Goal: Task Accomplishment & Management: Use online tool/utility

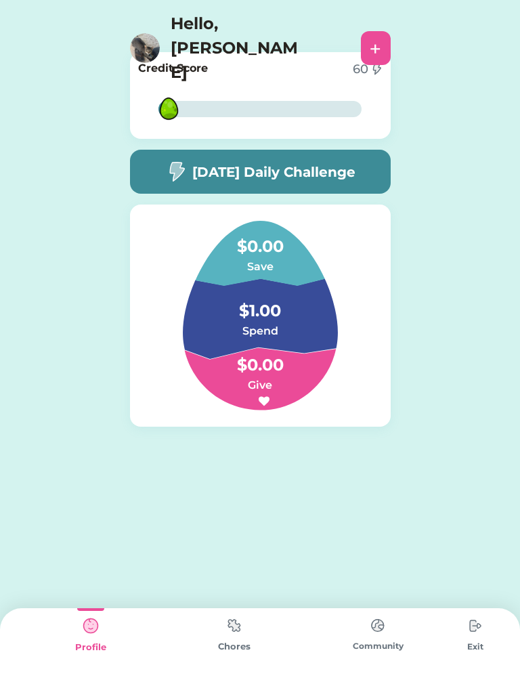
click at [331, 165] on h5 "[DATE] Daily Challenge" at bounding box center [273, 172] width 163 height 20
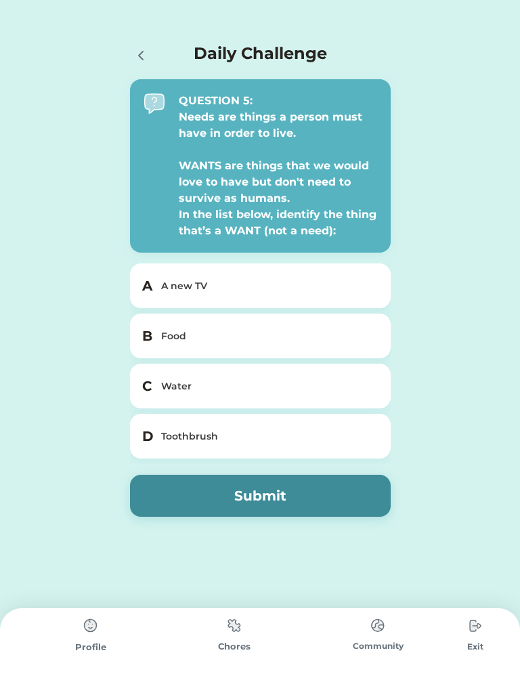
click at [303, 285] on div "A new TV" at bounding box center [268, 286] width 215 height 14
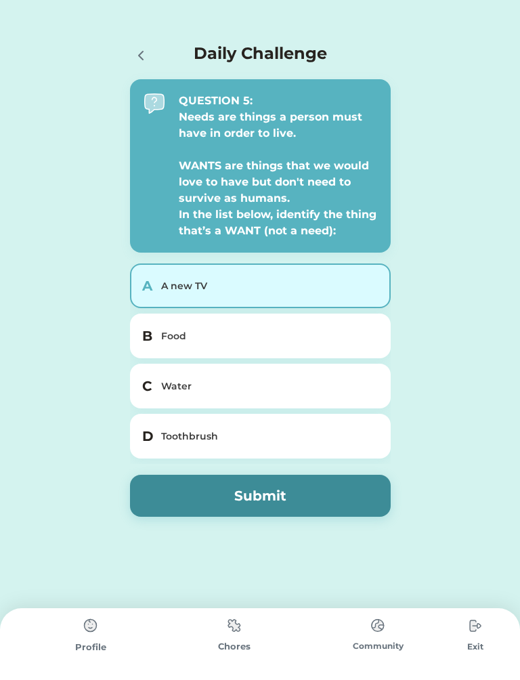
click at [353, 495] on button "Submit" at bounding box center [260, 496] width 261 height 42
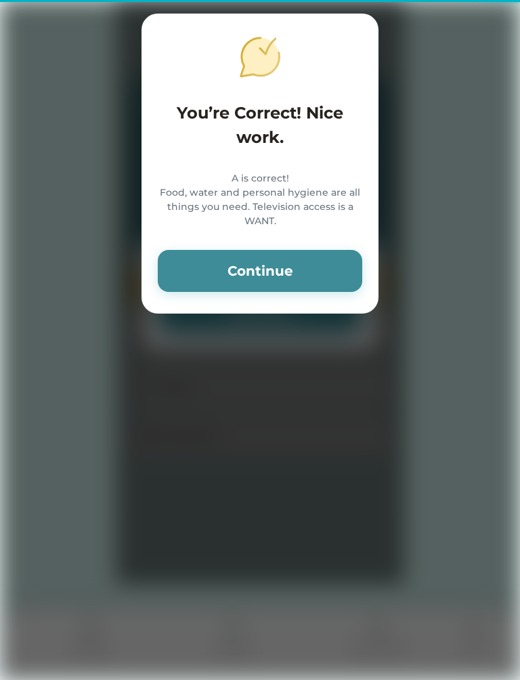
click at [278, 292] on button "Continue" at bounding box center [260, 271] width 205 height 42
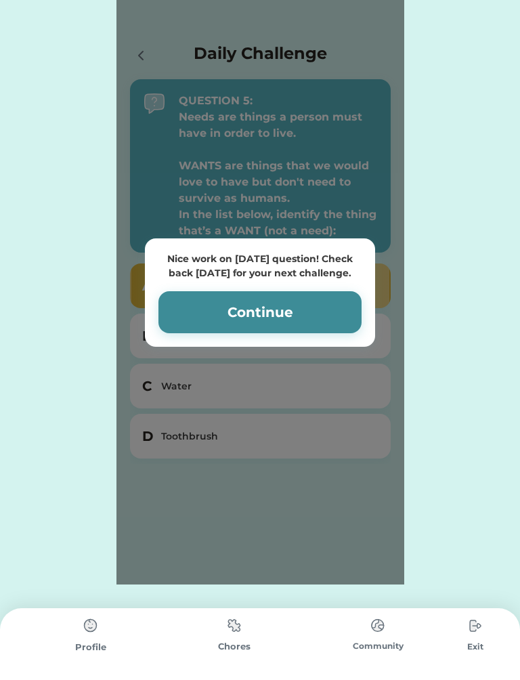
click at [293, 308] on button "Continue" at bounding box center [260, 312] width 203 height 42
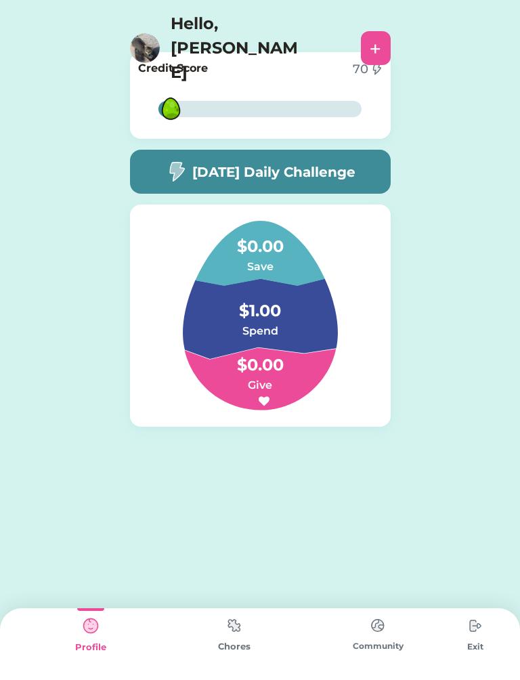
click at [222, 625] on img at bounding box center [234, 625] width 27 height 26
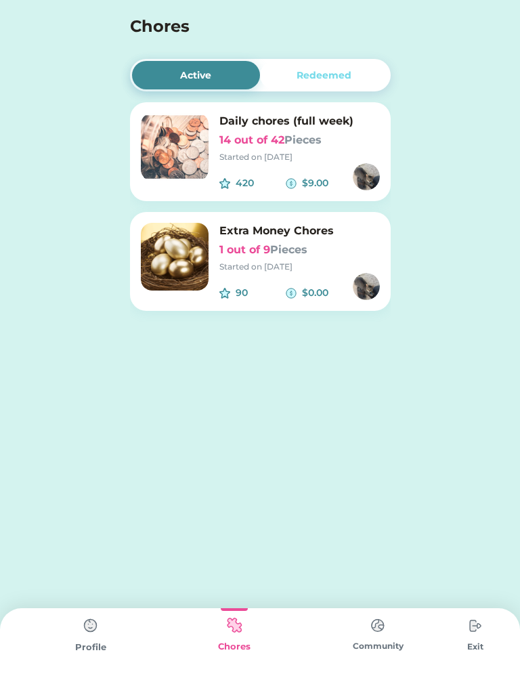
click at [390, 653] on div "Community" at bounding box center [378, 644] width 144 height 72
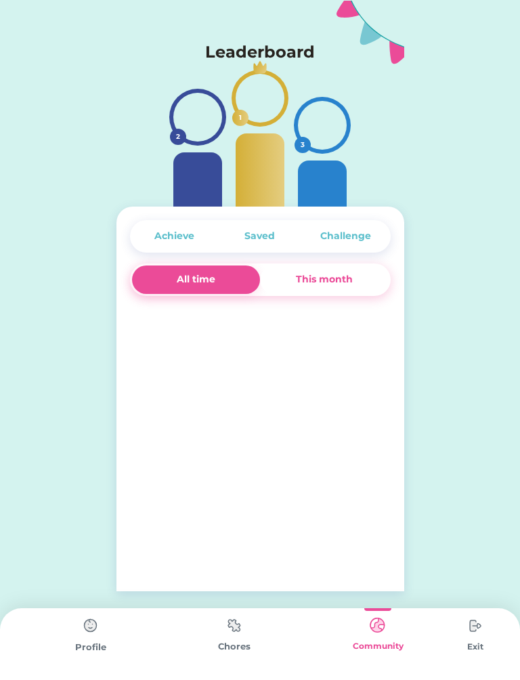
click at [368, 633] on img at bounding box center [377, 625] width 27 height 26
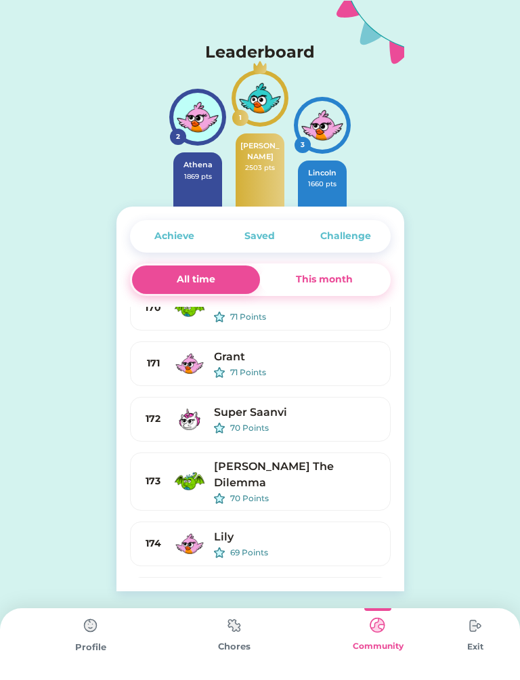
scroll to position [9245, 0]
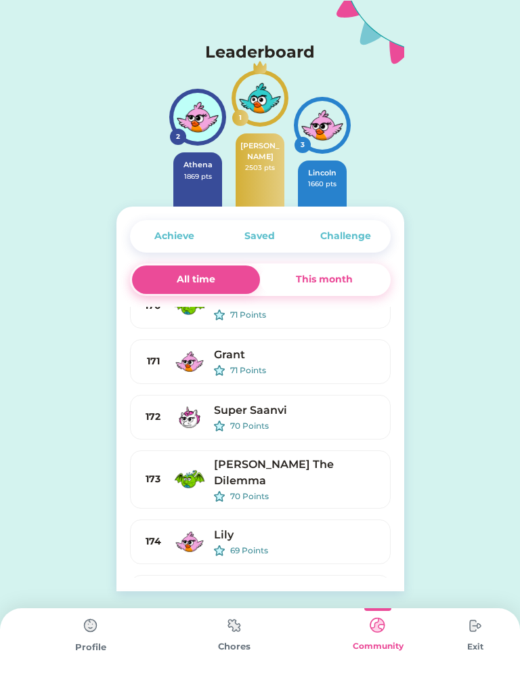
click at [295, 359] on div "Grant" at bounding box center [296, 355] width 165 height 16
click at [258, 530] on div "Lily 69 Points" at bounding box center [296, 542] width 165 height 30
click at [84, 638] on img at bounding box center [90, 625] width 27 height 27
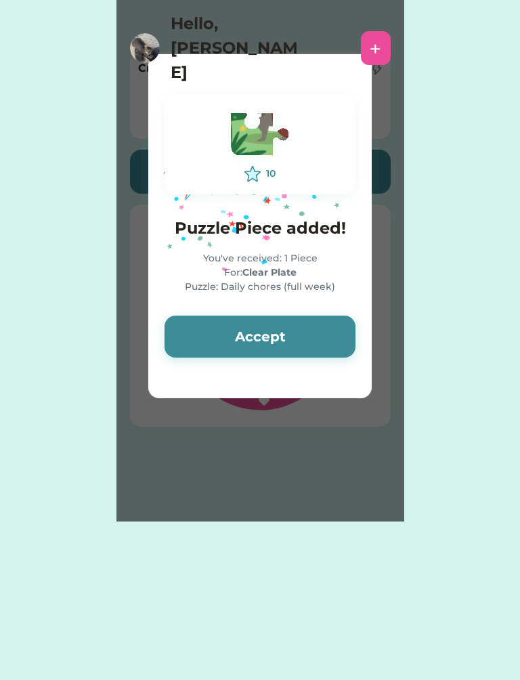
click at [314, 322] on button "Accept" at bounding box center [260, 337] width 191 height 42
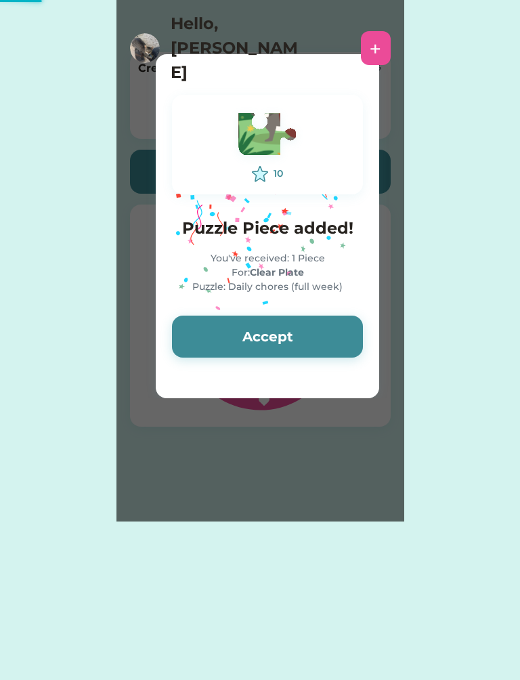
click at [295, 341] on button "Accept" at bounding box center [267, 337] width 191 height 42
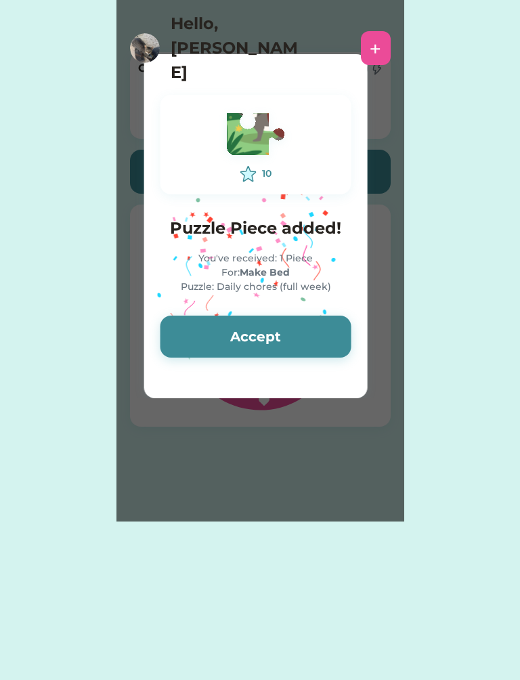
click at [298, 330] on button "Accept" at bounding box center [256, 337] width 191 height 42
click at [307, 322] on button "Accept" at bounding box center [256, 337] width 191 height 42
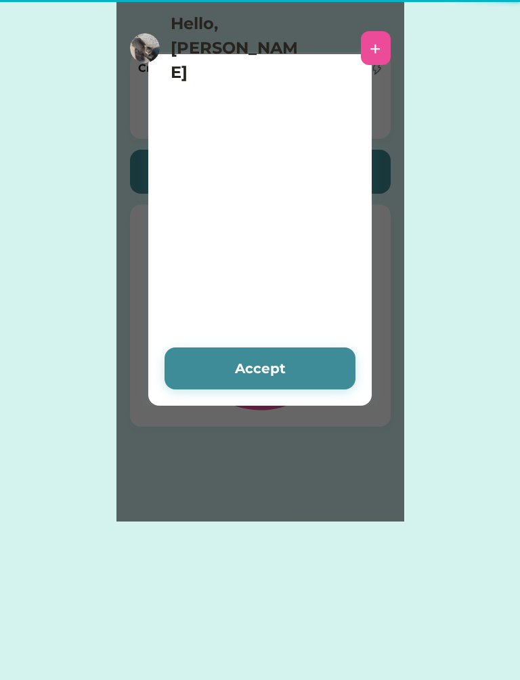
click at [306, 290] on h4 at bounding box center [260, 290] width 191 height 0
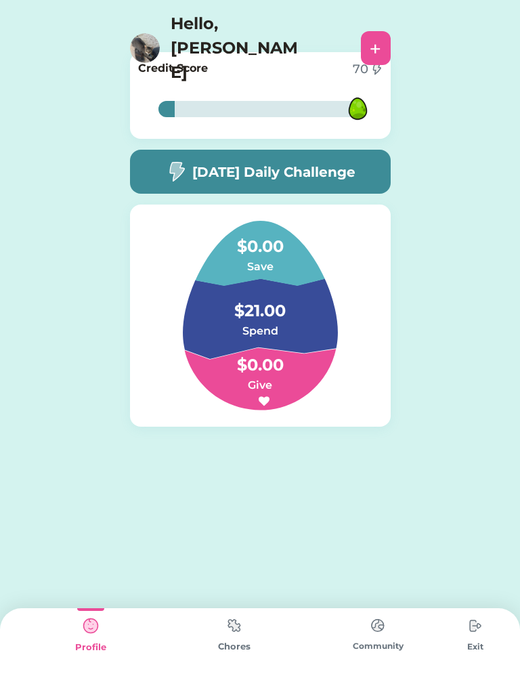
click at [238, 635] on img at bounding box center [234, 625] width 27 height 26
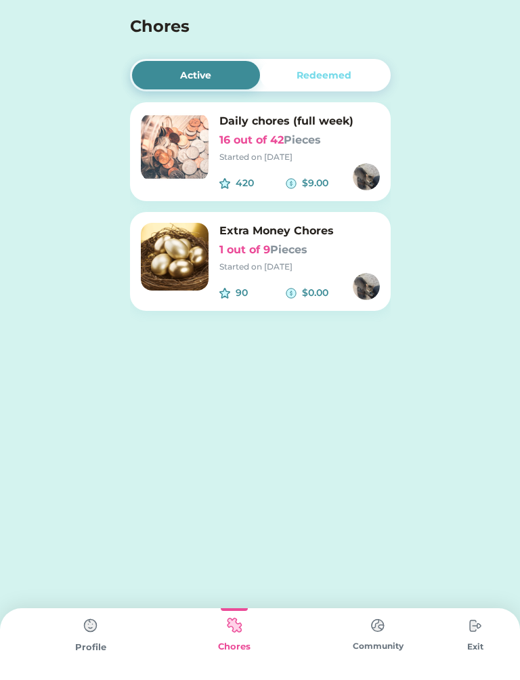
click at [159, 123] on img at bounding box center [175, 147] width 68 height 68
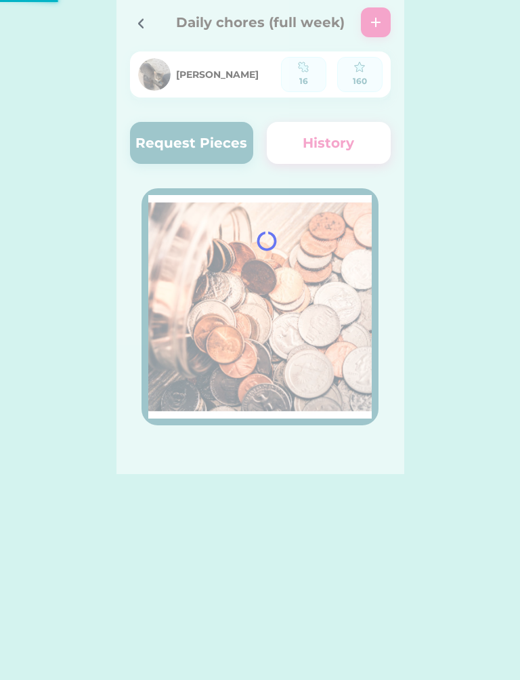
click at [192, 148] on div at bounding box center [261, 237] width 288 height 474
click at [236, 152] on button "Request Pieces" at bounding box center [192, 143] width 124 height 42
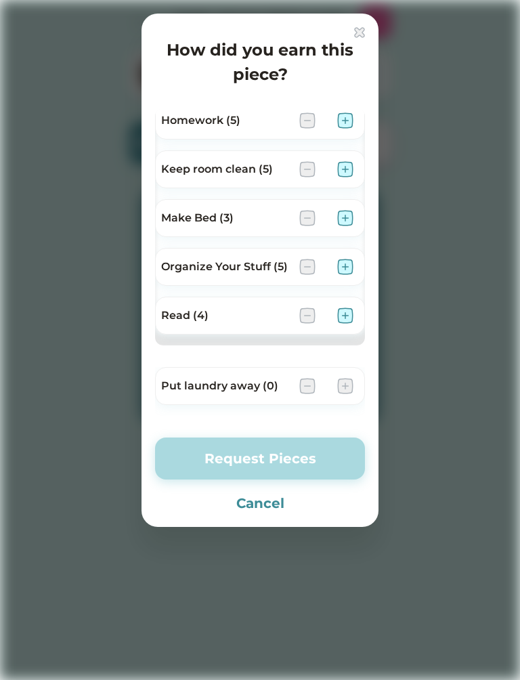
scroll to position [104, 0]
click at [350, 266] on img at bounding box center [345, 267] width 16 height 16
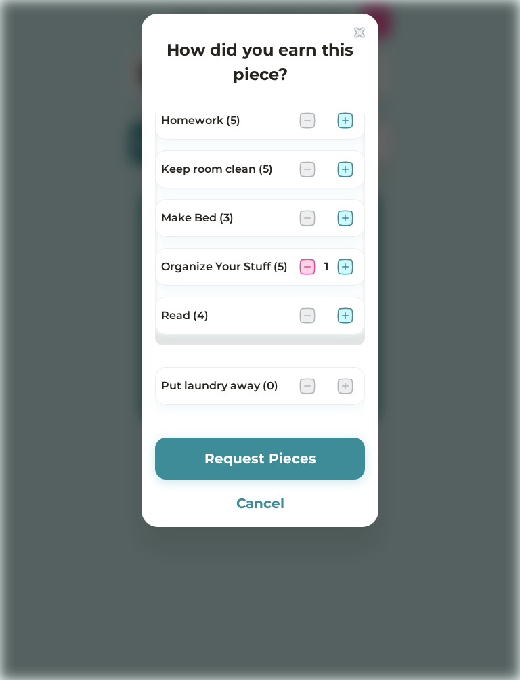
click at [314, 453] on button "Request Pieces" at bounding box center [260, 459] width 210 height 42
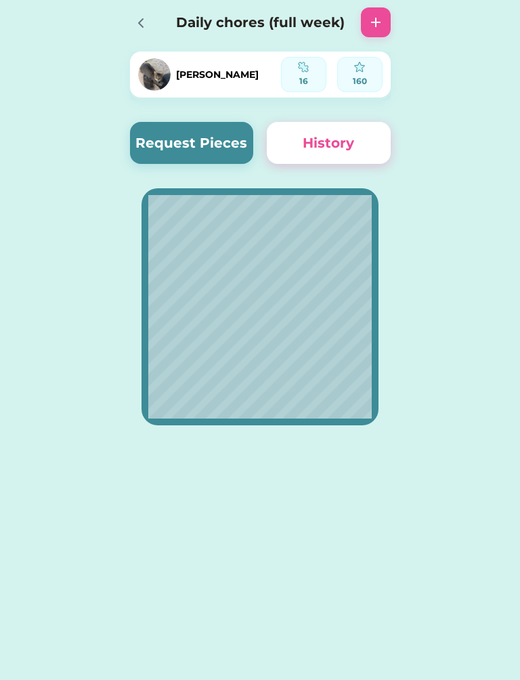
click at [197, 151] on button "Request Pieces" at bounding box center [192, 143] width 124 height 42
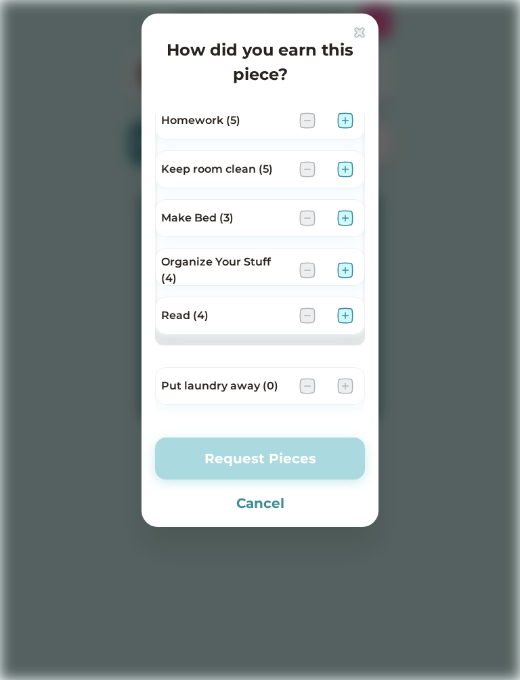
click at [352, 217] on img at bounding box center [345, 218] width 16 height 16
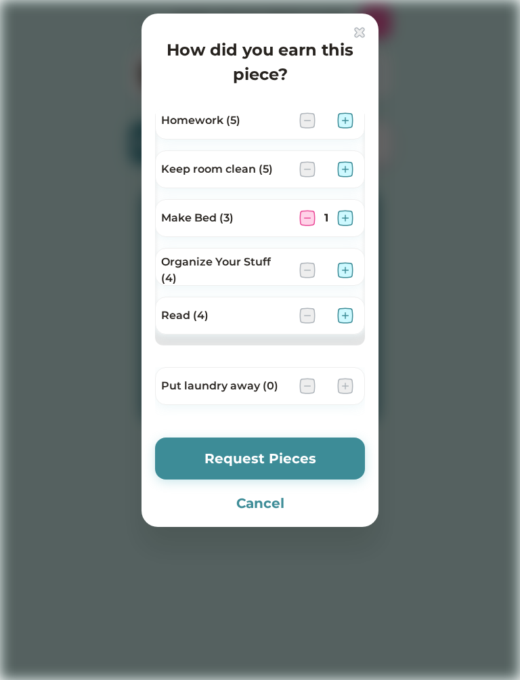
click at [293, 455] on button "Request Pieces" at bounding box center [260, 459] width 210 height 42
